Goal: Task Accomplishment & Management: Complete application form

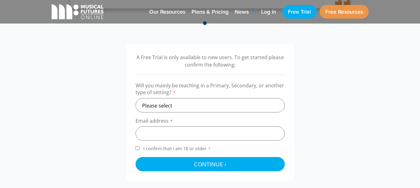
scroll to position [186, 0]
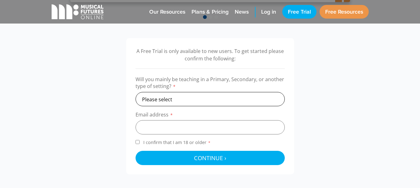
click at [182, 93] on select "Please select Primary Secondary Other" at bounding box center [209, 99] width 149 height 14
select select "secondary"
click at [135, 92] on select "Please select Primary Secondary Other" at bounding box center [209, 99] width 149 height 14
click at [182, 129] on input "email" at bounding box center [209, 127] width 149 height 14
type input "F"
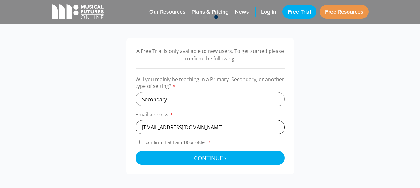
type input "[EMAIL_ADDRESS][DOMAIN_NAME]"
click at [136, 143] on input "I confirm that I am 18 or older *" at bounding box center [137, 142] width 4 height 4
checkbox input "true"
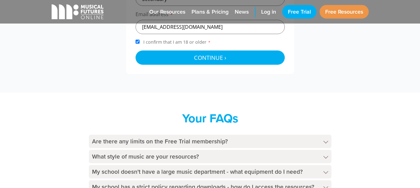
scroll to position [248, 0]
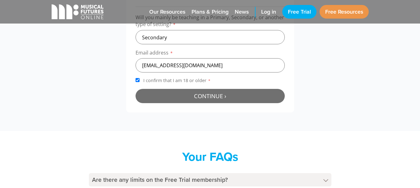
click at [193, 97] on button "Continue › Checking your details..." at bounding box center [209, 96] width 149 height 14
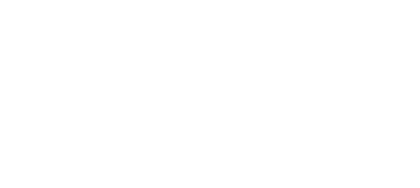
scroll to position [200, 0]
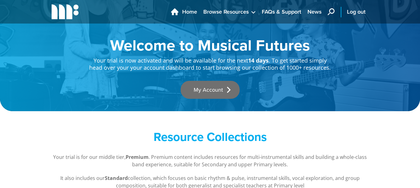
click at [216, 93] on link "My Account" at bounding box center [209, 90] width 59 height 18
